Goal: Find specific page/section: Find specific page/section

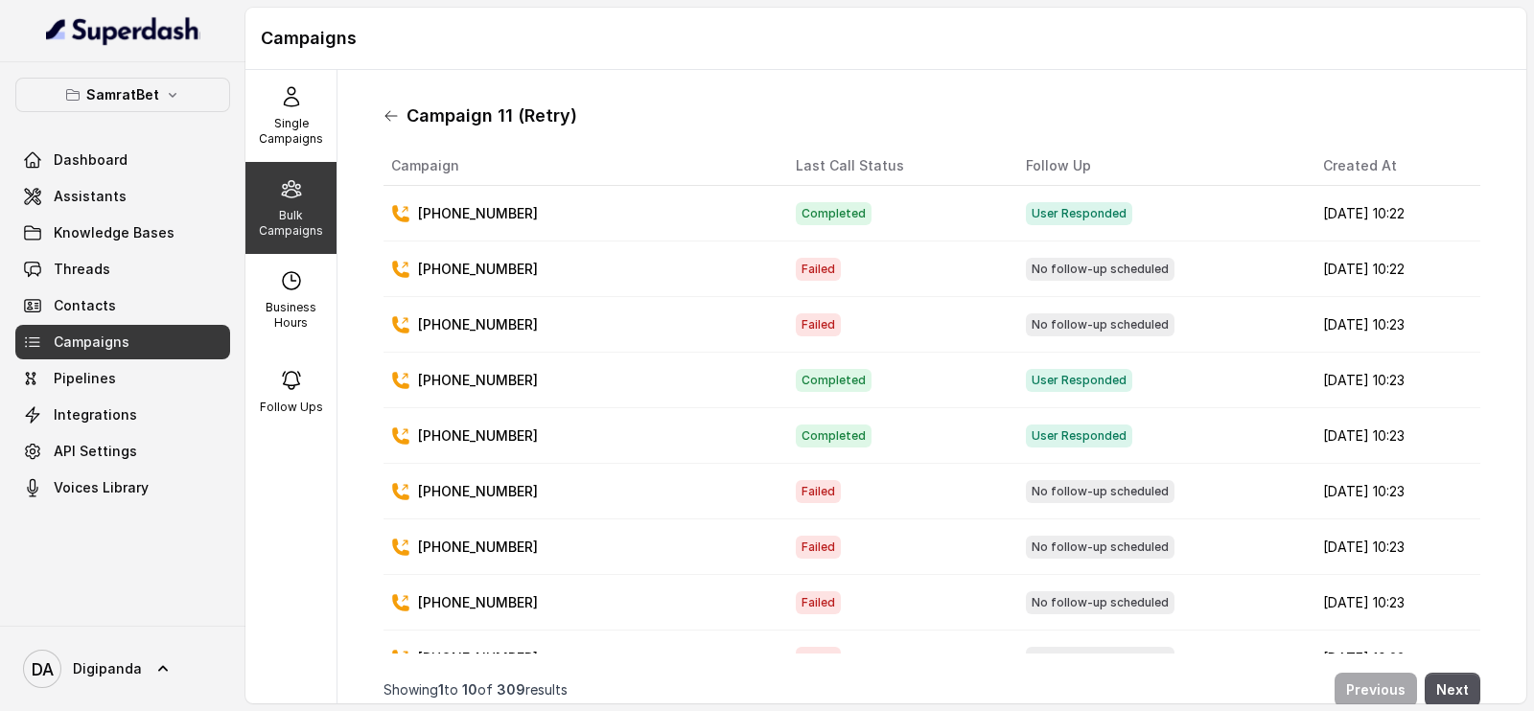
click at [383, 115] on icon at bounding box center [390, 115] width 15 height 15
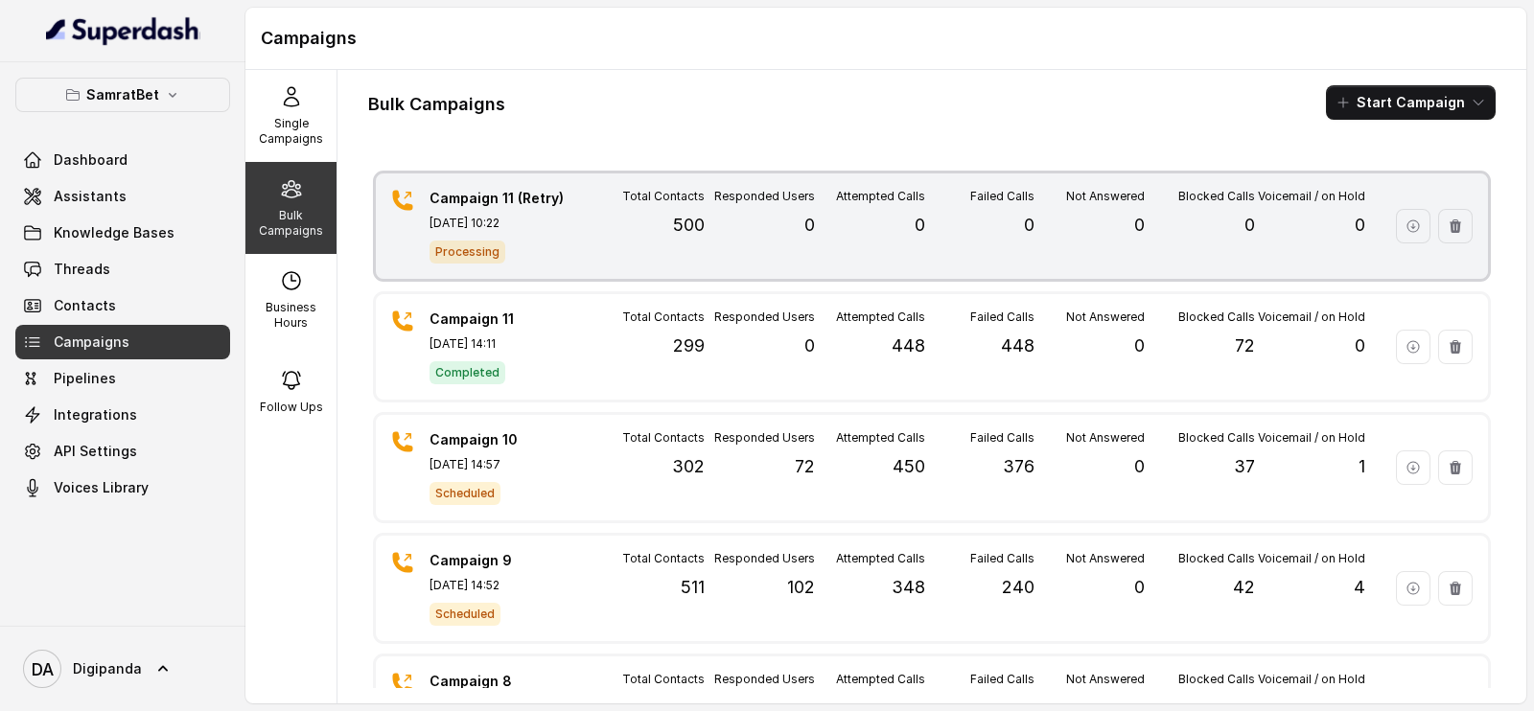
click at [875, 212] on div "Attempted Calls 0" at bounding box center [870, 226] width 110 height 75
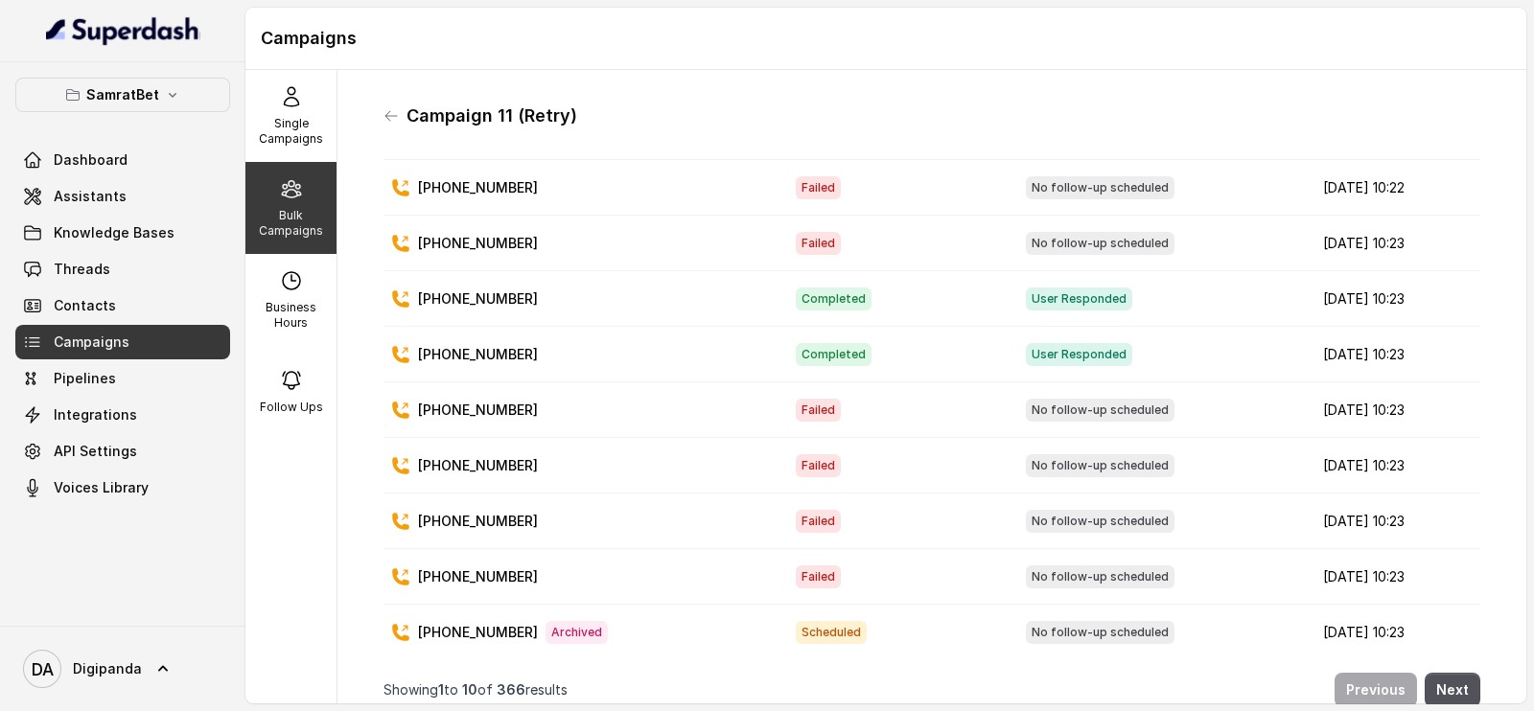
scroll to position [118, 0]
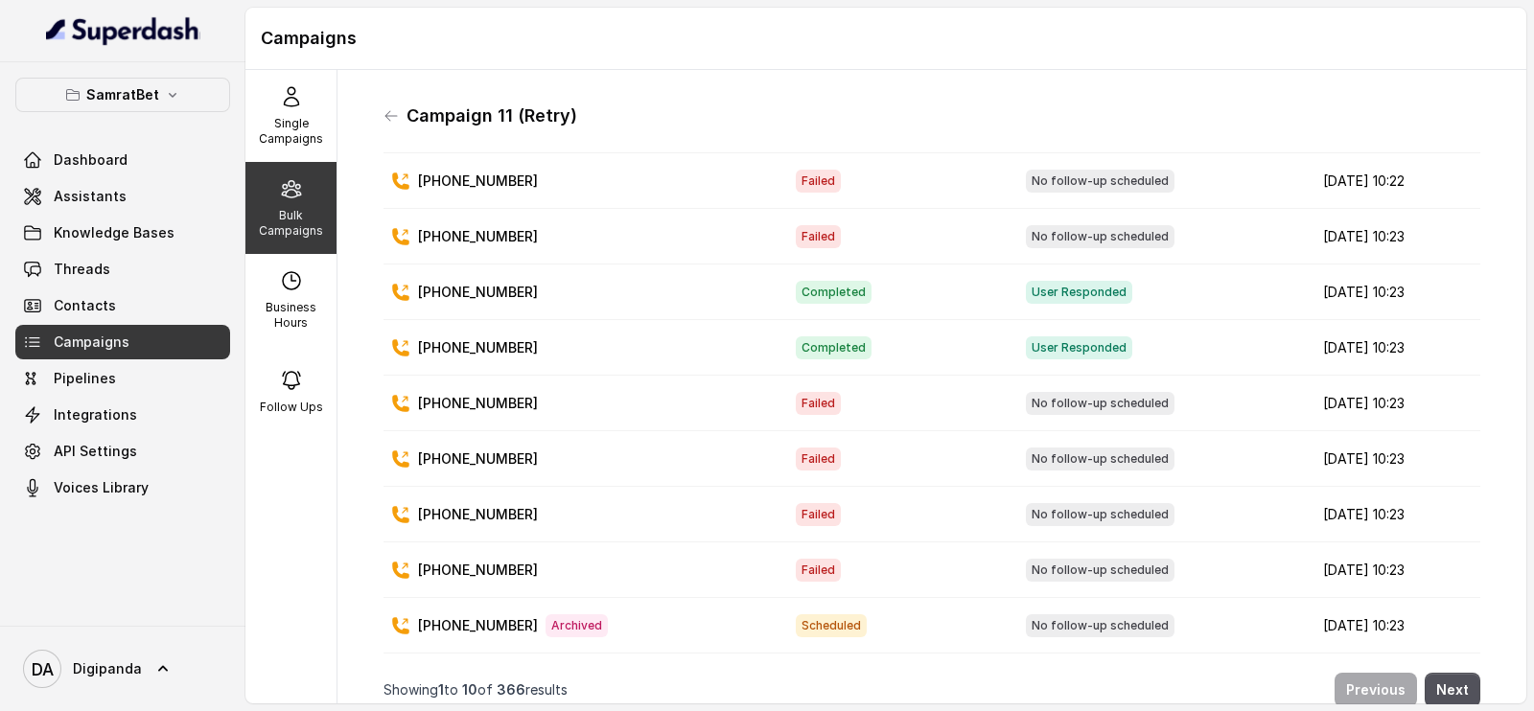
click at [380, 115] on div "Campaign 11 (Retry) Campaign Last Call Status Follow Up Created At [PHONE_NUMBE…" at bounding box center [931, 386] width 1127 height 603
click at [385, 115] on icon at bounding box center [391, 116] width 12 height 10
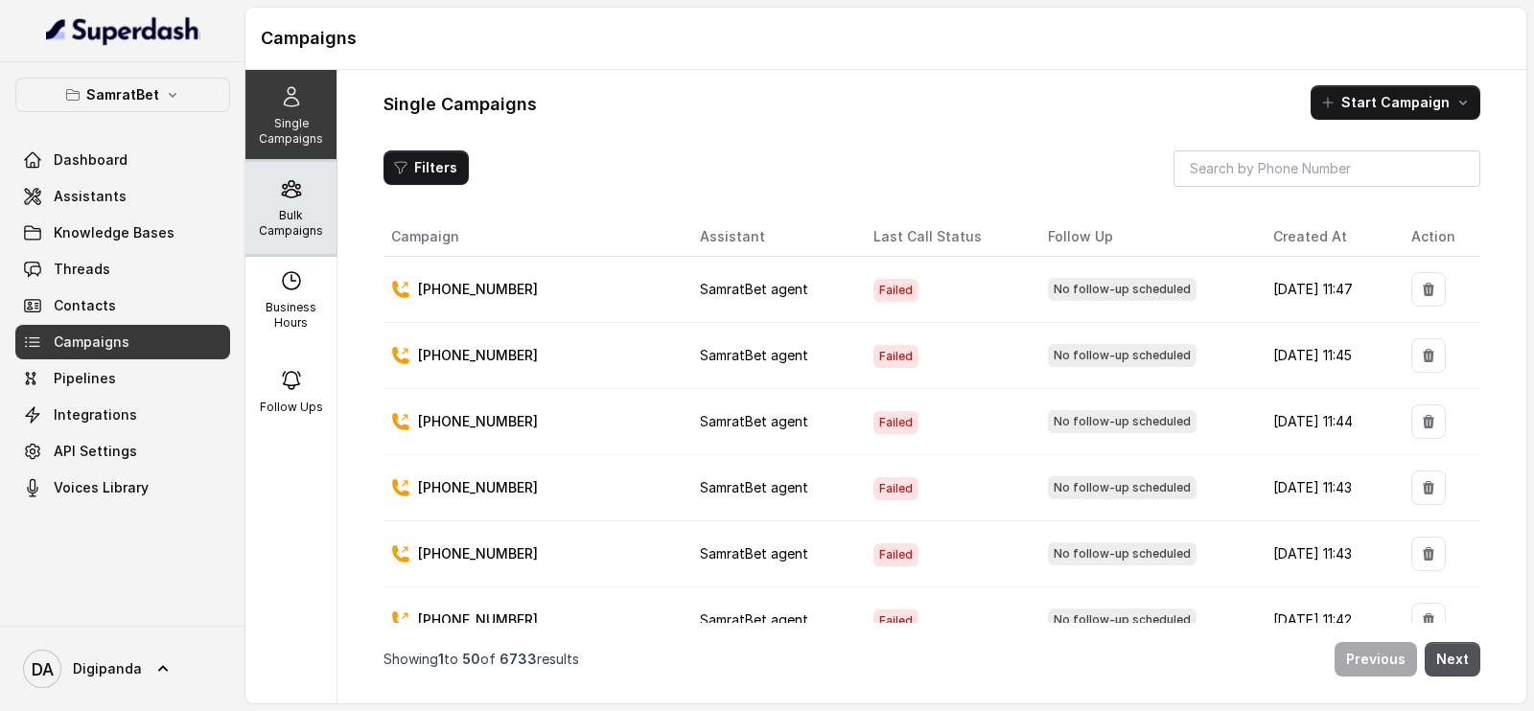
click at [288, 212] on p "Bulk Campaigns" at bounding box center [291, 223] width 76 height 31
